Goal: Task Accomplishment & Management: Manage account settings

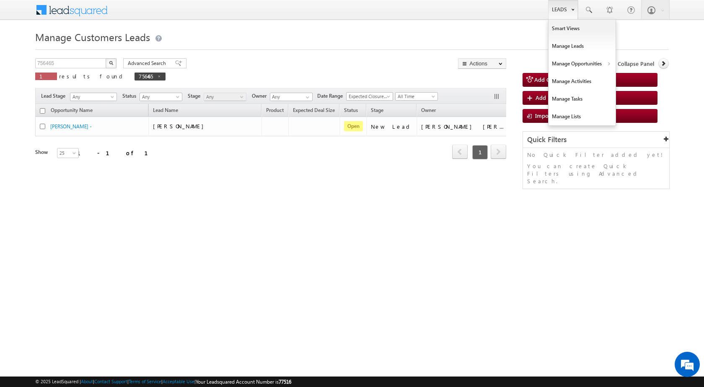
click at [558, 7] on link "Leads" at bounding box center [563, 9] width 30 height 19
click at [627, 77] on link "Customers Leads" at bounding box center [654, 82] width 77 height 18
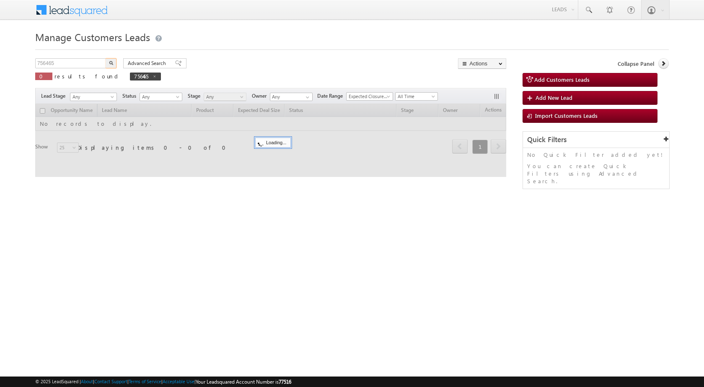
click at [83, 64] on input "756465" at bounding box center [71, 63] width 72 height 10
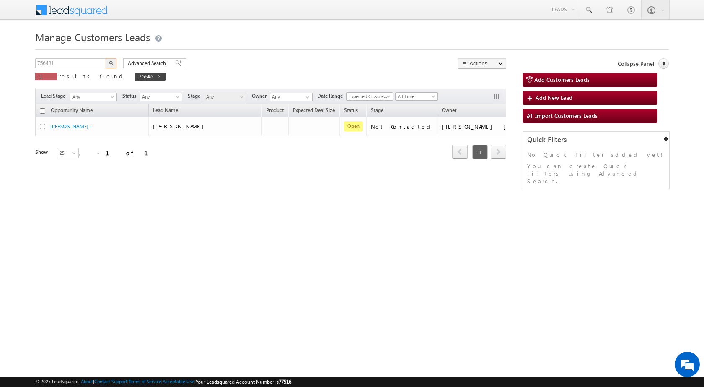
type input "756481"
click at [106, 58] on button "button" at bounding box center [111, 63] width 11 height 10
click at [233, 189] on div "Manage Customers Leads 756481 X 1 results found 756481 Advanced Search Advanced…" at bounding box center [351, 132] width 633 height 209
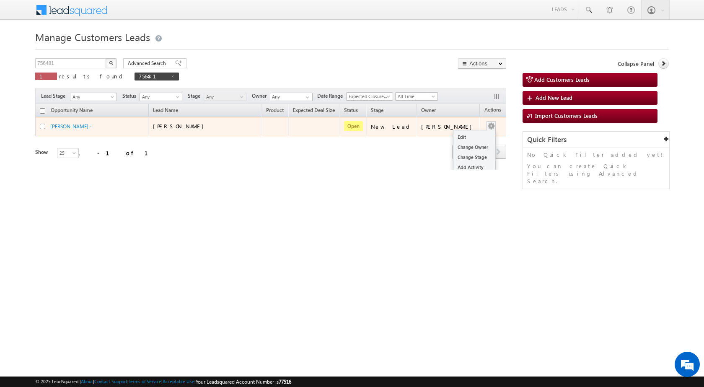
click at [484, 126] on div "Edit Change Owner Change Stage Add Activity Add Task Delete" at bounding box center [490, 126] width 13 height 11
click at [468, 135] on link "Edit" at bounding box center [474, 137] width 42 height 10
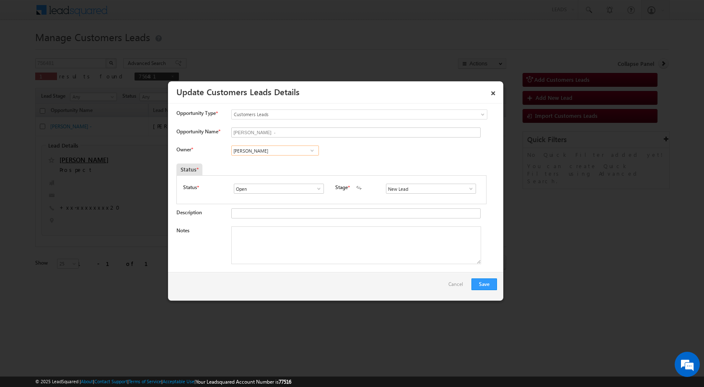
click at [256, 153] on input "Vikas Halwai" at bounding box center [275, 150] width 88 height 10
paste input "rana.singh@sgrlimited.in"
click at [258, 164] on span "rana.singh@sgrlimited.in" at bounding box center [272, 167] width 75 height 6
type input "Rana Sangram Singh"
click at [275, 235] on textarea "Notes" at bounding box center [356, 245] width 250 height 38
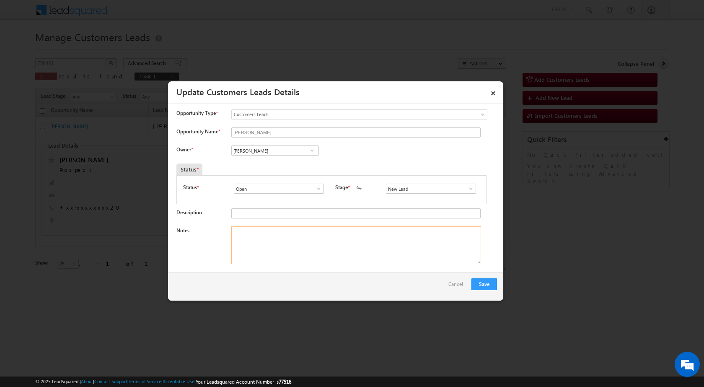
paste textarea "Name - Mehndi Hasan / Extension / Lv - 5lac / nagar nigam / Registry owner Wife…"
type textarea "Name - Mehndi Hasan / Extension / Lv - 5lac / nagar nigam / Registry owner Wife…"
click at [488, 284] on button "Save" at bounding box center [484, 284] width 26 height 12
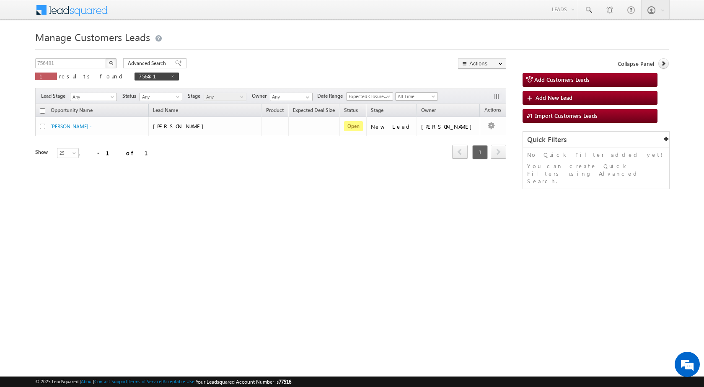
drag, startPoint x: 199, startPoint y: 225, endPoint x: 174, endPoint y: 213, distance: 27.7
click at [199, 225] on div "Manage Customers Leads Customers Leads updated successfully. 756481 X 1 results…" at bounding box center [351, 132] width 633 height 209
click at [127, 198] on div "Manage Customers Leads Customers Leads updated successfully. 756481 X 1 results…" at bounding box center [351, 132] width 633 height 209
click at [179, 211] on div "Manage Customers Leads Customers Leads updated successfully. 756481 X 1 results…" at bounding box center [351, 132] width 633 height 209
